Goal: Task Accomplishment & Management: Use online tool/utility

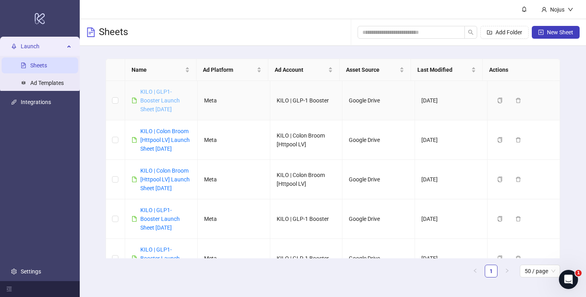
click at [164, 102] on link "KILO | GLP1-Booster Launch Sheet [DATE]" at bounding box center [159, 100] width 39 height 24
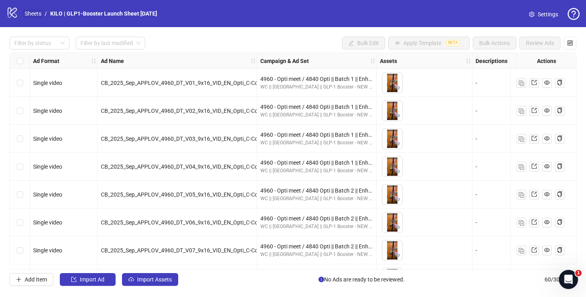
click at [36, 15] on link "Sheets" at bounding box center [33, 13] width 20 height 9
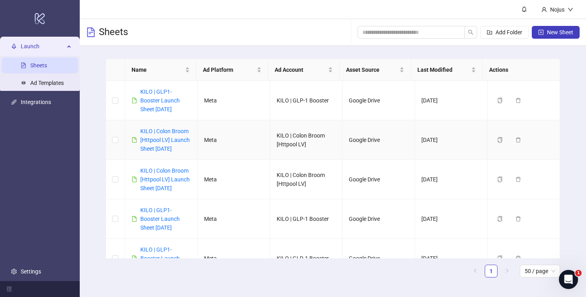
click at [169, 135] on div "KILO | Colon Broom [Httpool LV] Launch Sheet [DATE]" at bounding box center [165, 140] width 51 height 26
click at [167, 130] on link "KILO | Colon Broom [Httpool LV] Launch Sheet [DATE]" at bounding box center [164, 140] width 49 height 24
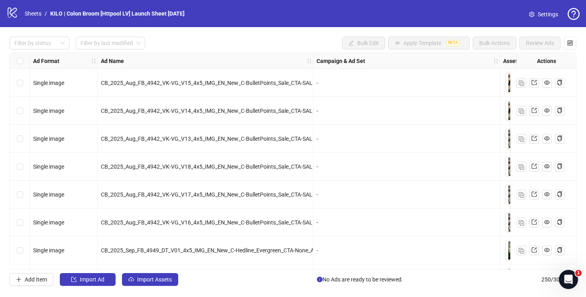
click at [16, 60] on div "Select all rows" at bounding box center [20, 61] width 20 height 16
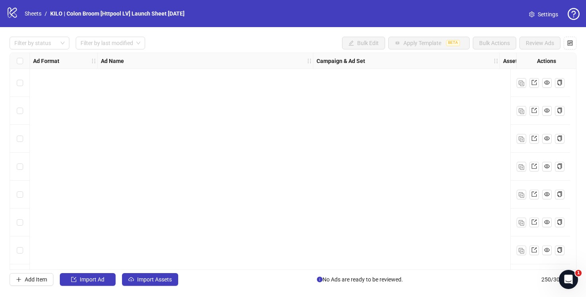
scroll to position [6774, 0]
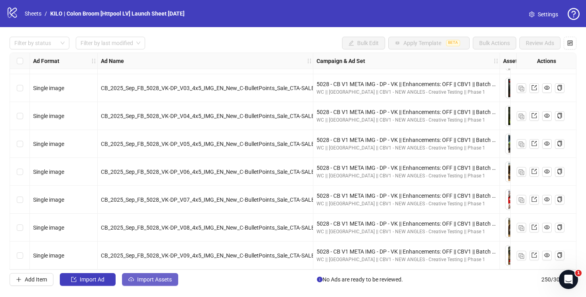
click at [131, 280] on icon "cloud-upload" at bounding box center [131, 279] width 6 height 6
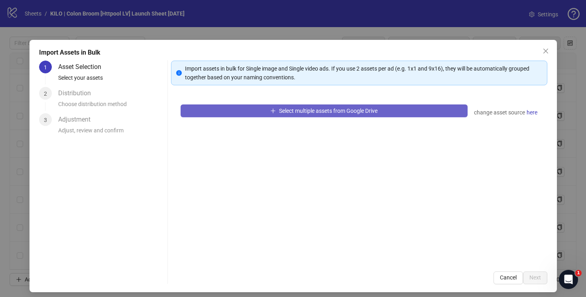
click at [231, 110] on button "Select multiple assets from Google Drive" at bounding box center [323, 110] width 287 height 13
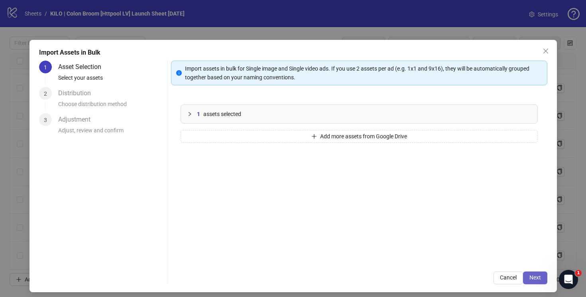
click at [529, 274] on span "Next" at bounding box center [535, 277] width 12 height 6
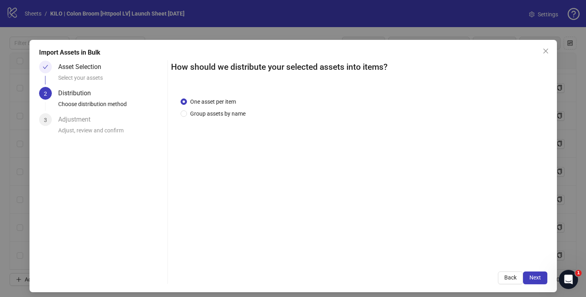
click at [529, 274] on span "Next" at bounding box center [535, 277] width 12 height 6
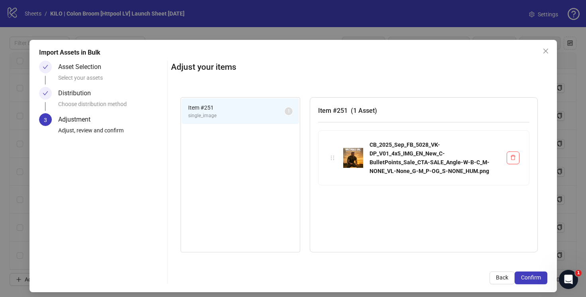
click at [523, 274] on span "Confirm" at bounding box center [531, 277] width 20 height 6
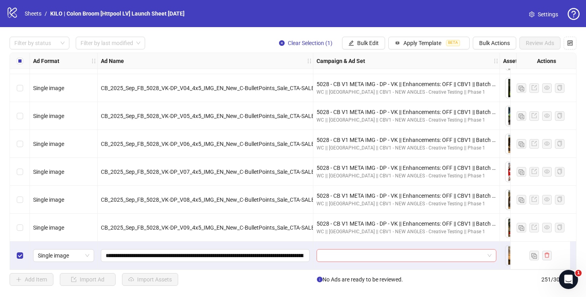
click at [419, 253] on input "search" at bounding box center [402, 255] width 163 height 12
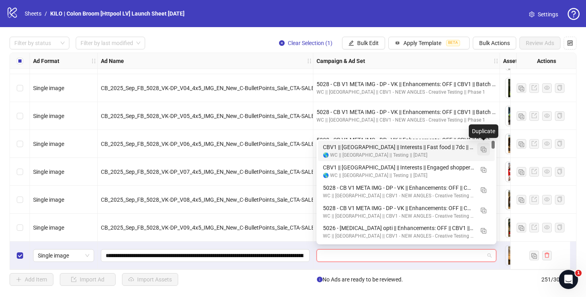
click at [484, 149] on img "button" at bounding box center [483, 150] width 6 height 6
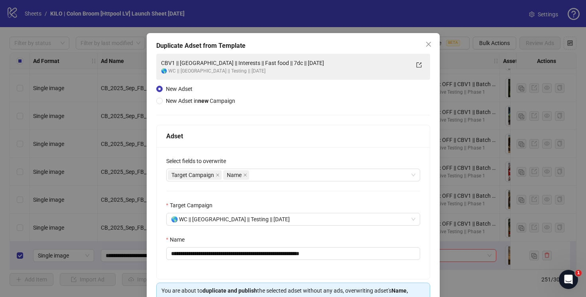
scroll to position [50, 0]
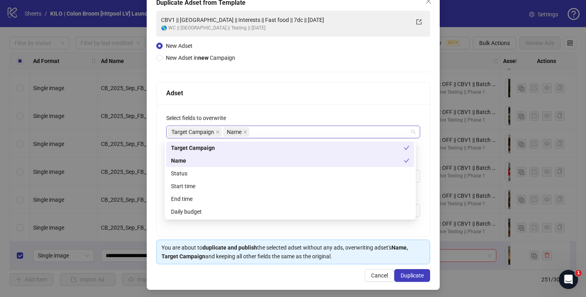
click at [263, 130] on div "Target Campaign Name" at bounding box center [289, 131] width 242 height 11
click at [237, 226] on div "**********" at bounding box center [293, 170] width 273 height 132
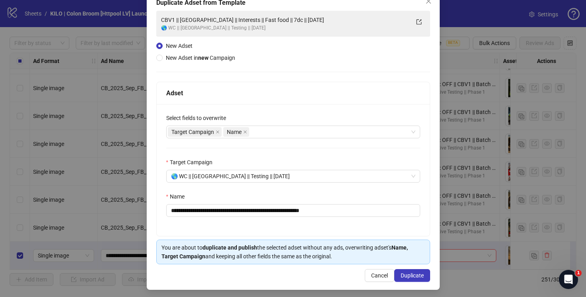
scroll to position [53, 0]
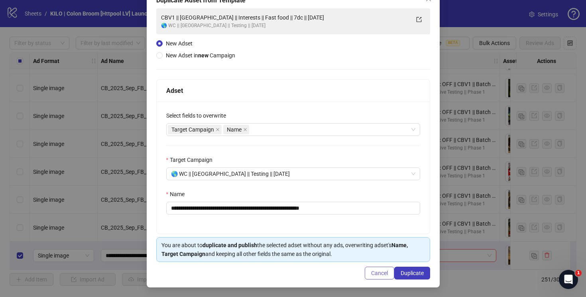
click at [374, 274] on span "Cancel" at bounding box center [379, 273] width 17 height 6
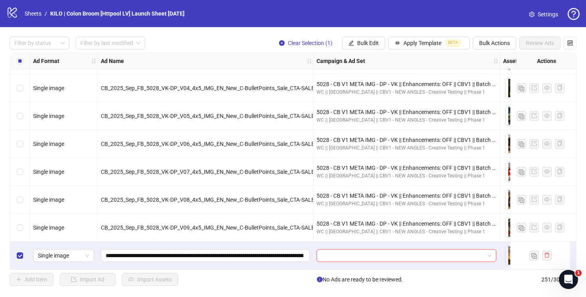
click at [325, 270] on div "Filter by status Filter by last modified Clear Selection (1) Bulk Edit Apply Te…" at bounding box center [293, 161] width 586 height 268
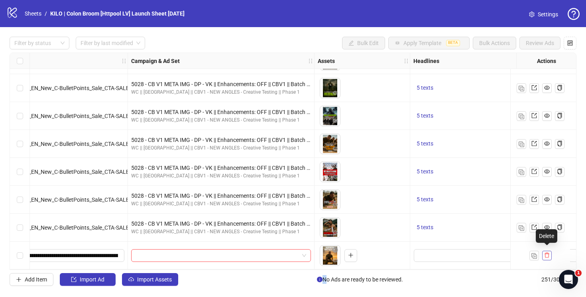
click at [546, 252] on icon "delete" at bounding box center [547, 255] width 6 height 6
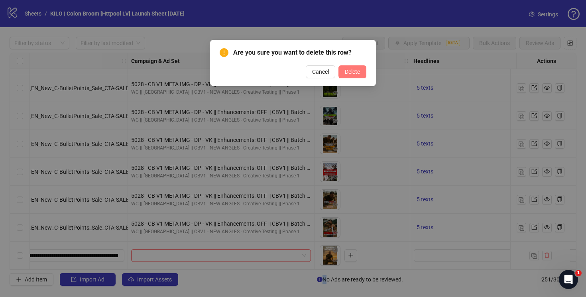
click at [358, 69] on span "Delete" at bounding box center [352, 72] width 15 height 6
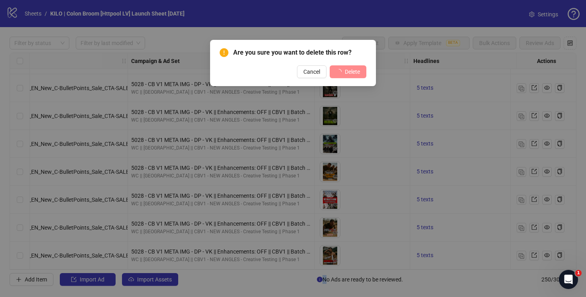
scroll to position [6774, 185]
